Goal: Transaction & Acquisition: Purchase product/service

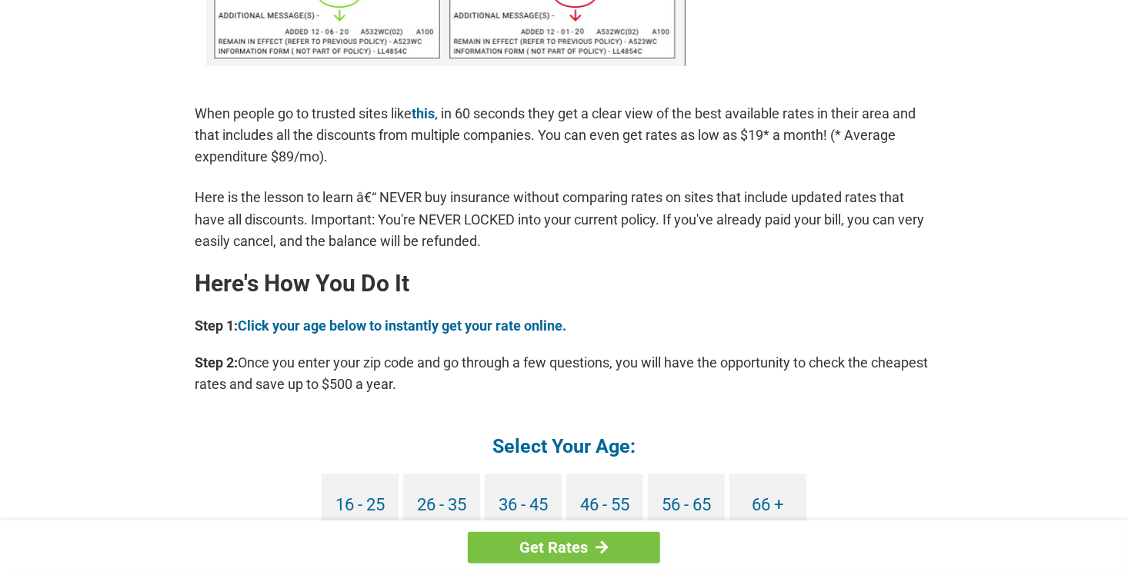
scroll to position [1231, 0]
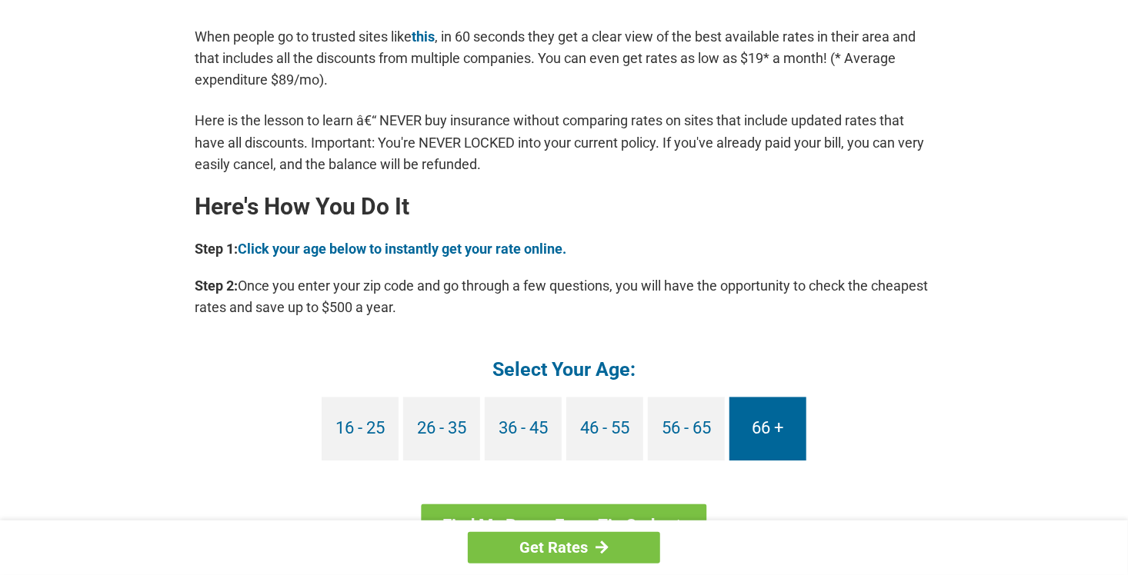
click at [749, 430] on link "66 +" at bounding box center [767, 430] width 77 height 64
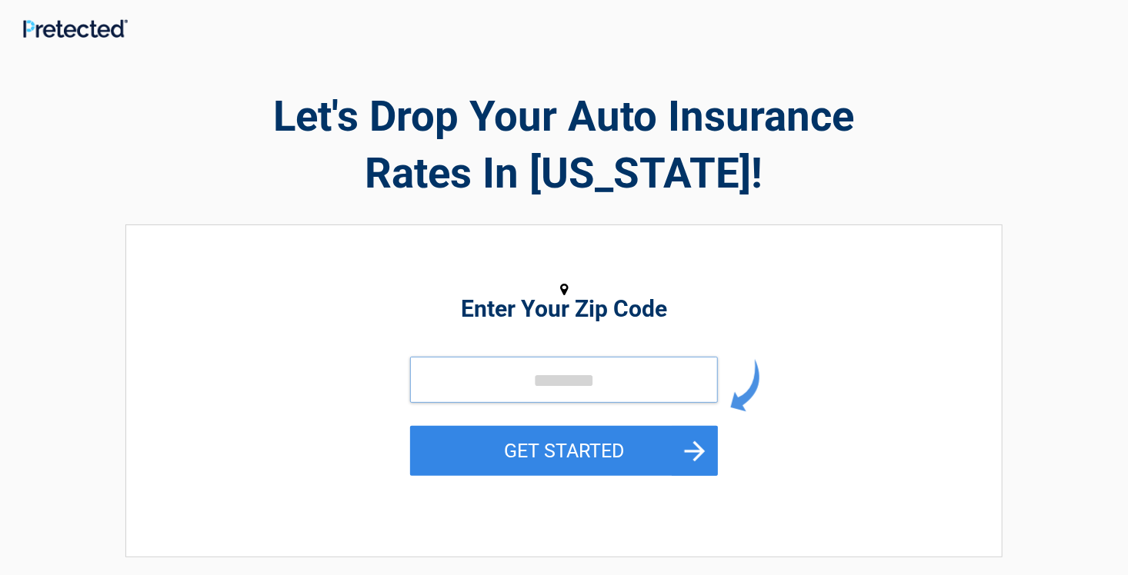
click at [462, 392] on input "tel" at bounding box center [564, 380] width 308 height 46
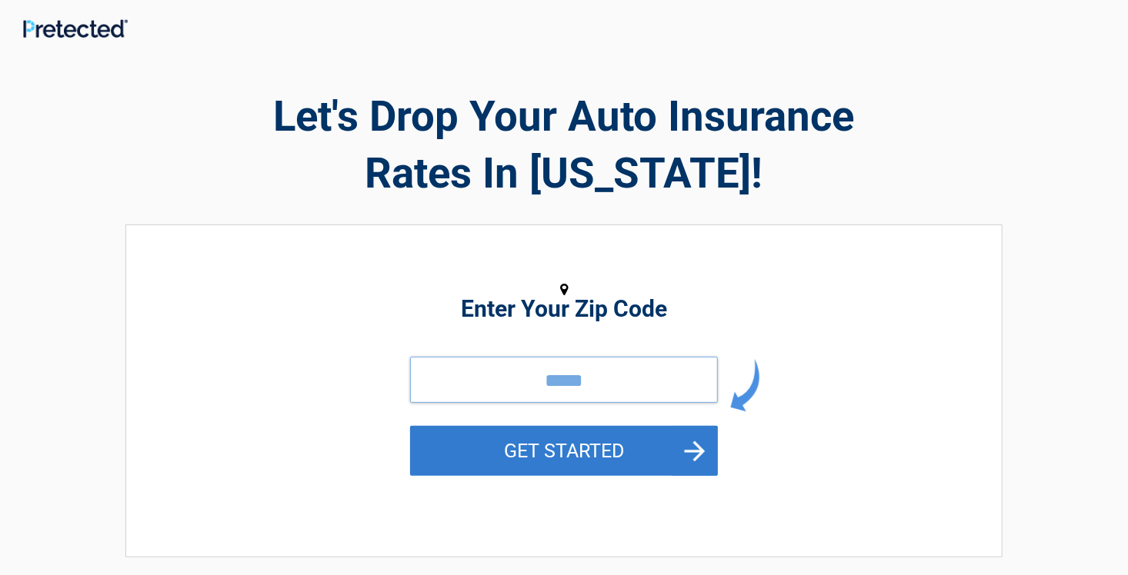
type input "*****"
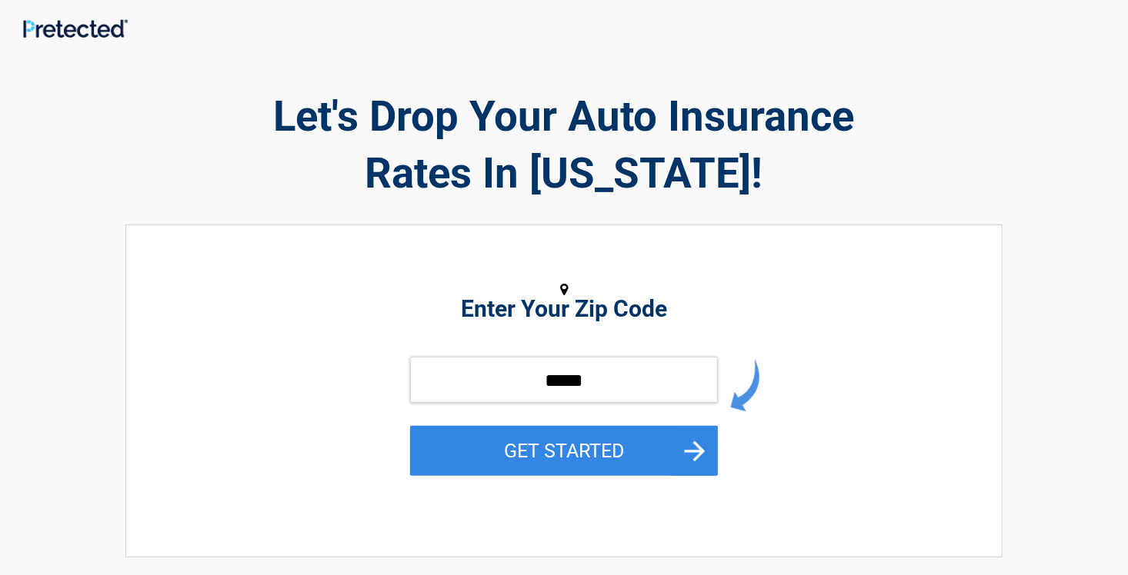
click at [550, 458] on button "GET STARTED" at bounding box center [564, 451] width 308 height 50
click at [550, 455] on div "**********" at bounding box center [564, 409] width 900 height 734
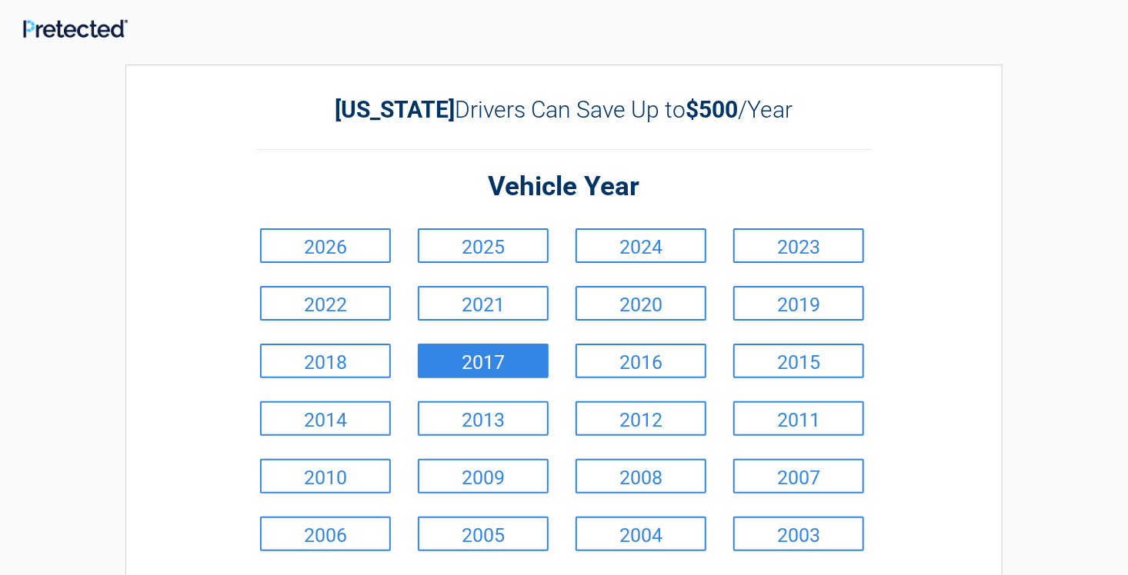
click at [503, 359] on link "2017" at bounding box center [483, 361] width 131 height 35
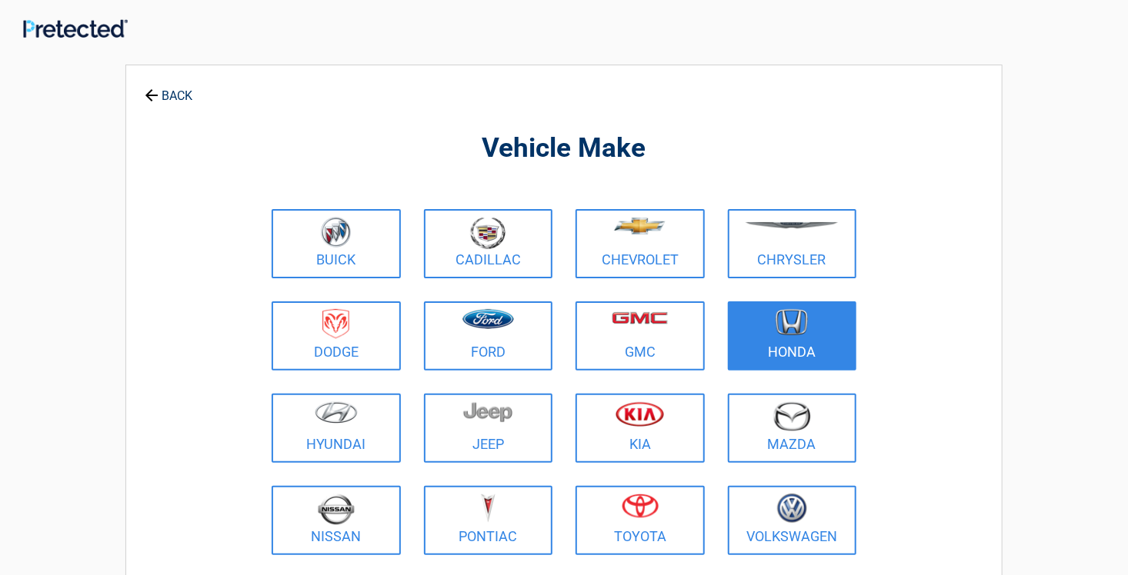
click at [742, 355] on link "Honda" at bounding box center [792, 336] width 129 height 69
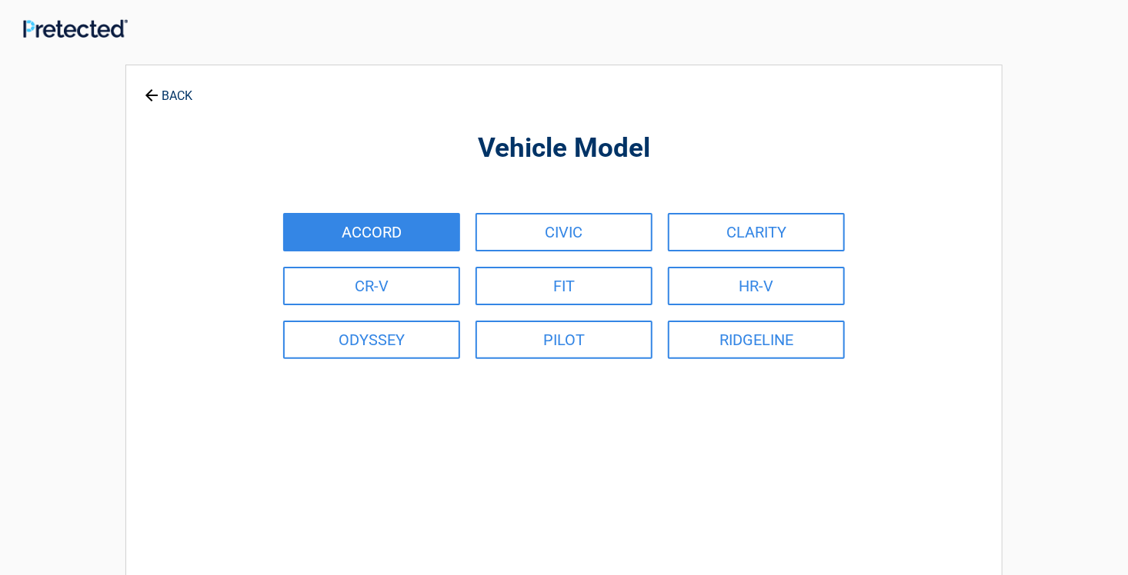
click at [416, 232] on link "ACCORD" at bounding box center [371, 232] width 177 height 38
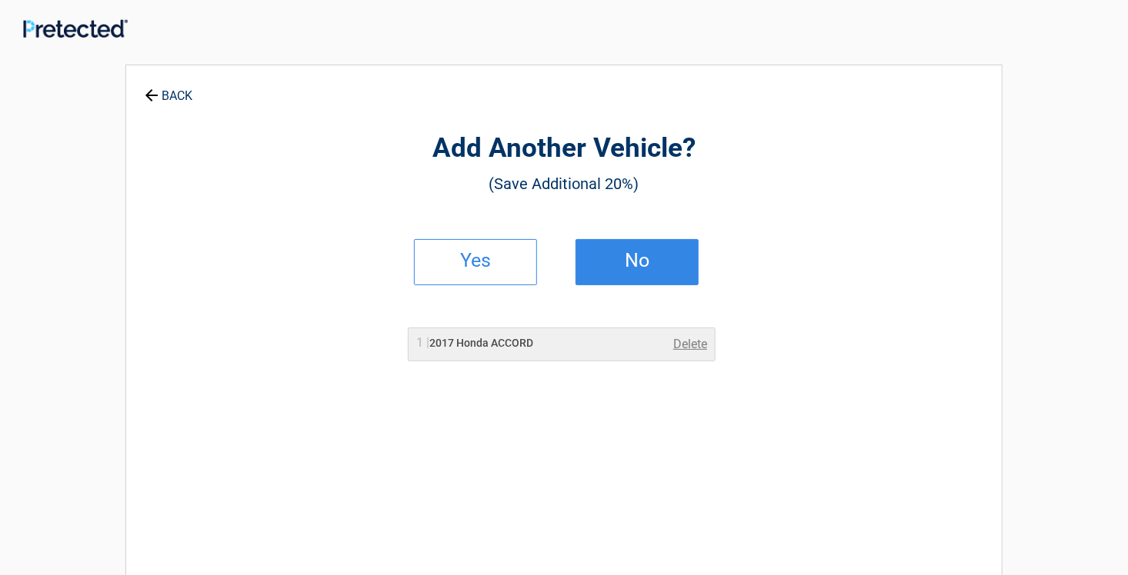
click at [662, 269] on link "No" at bounding box center [636, 262] width 123 height 46
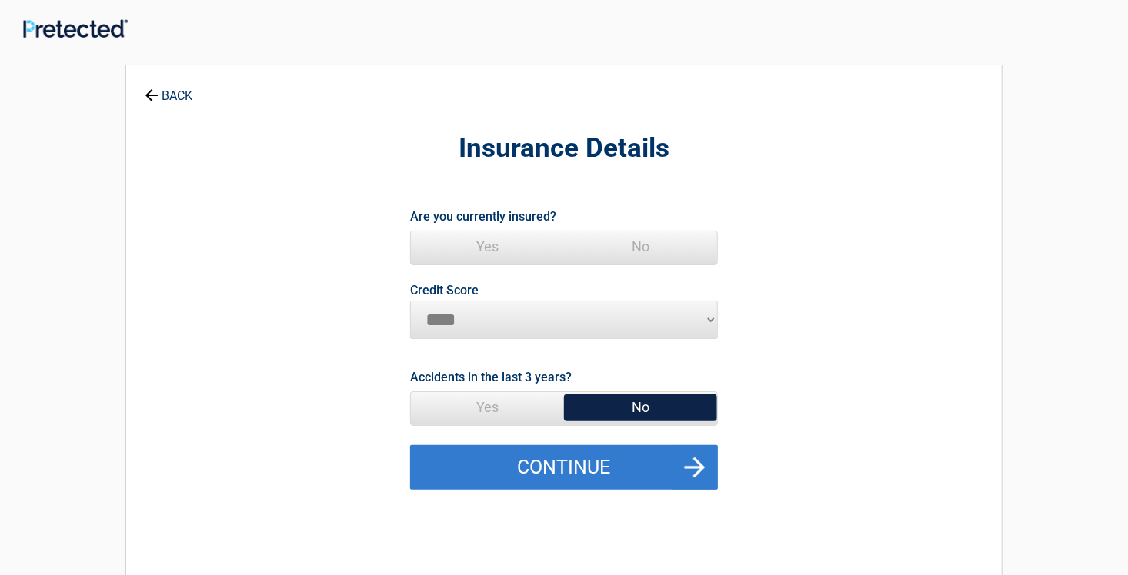
click at [679, 473] on button "Continue" at bounding box center [564, 467] width 308 height 45
click at [685, 464] on button "Continue" at bounding box center [564, 467] width 308 height 45
click at [582, 461] on button "Continue" at bounding box center [564, 467] width 308 height 45
